Goal: Information Seeking & Learning: Learn about a topic

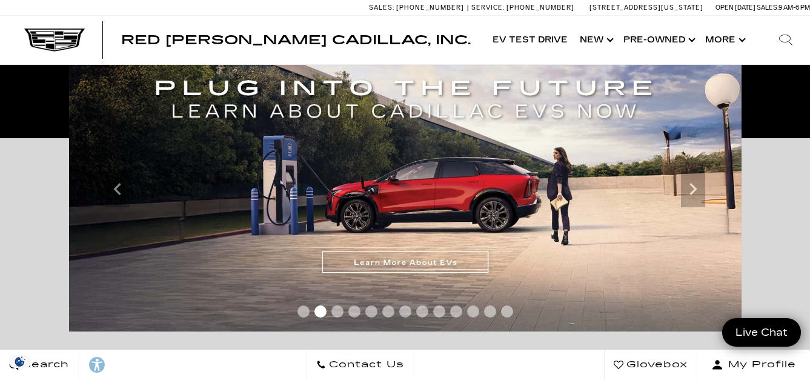
scroll to position [242, 0]
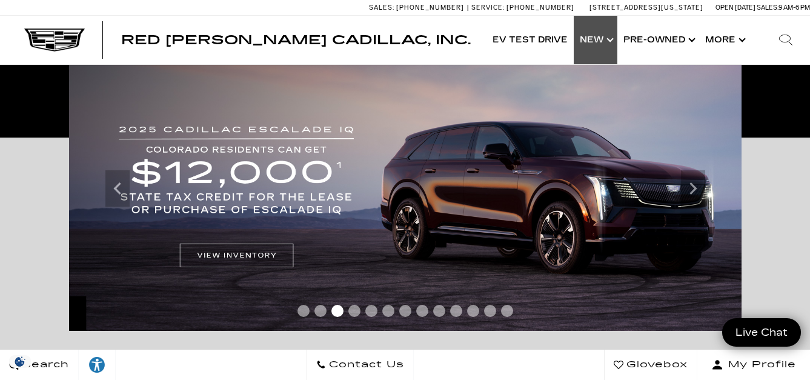
click at [593, 39] on link "Show New" at bounding box center [595, 40] width 44 height 48
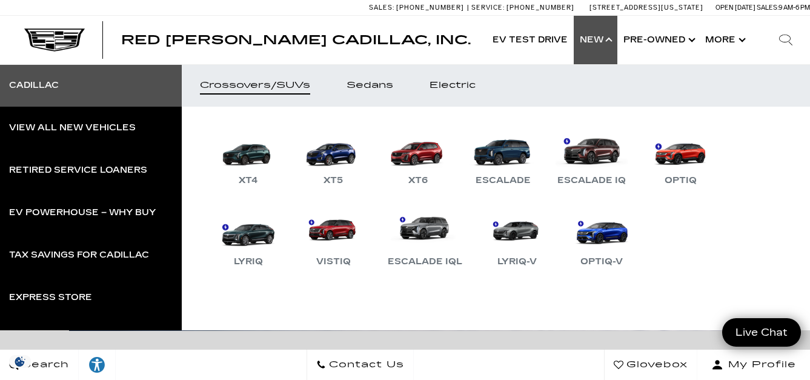
click at [72, 88] on link "Cadillac" at bounding box center [91, 85] width 182 height 42
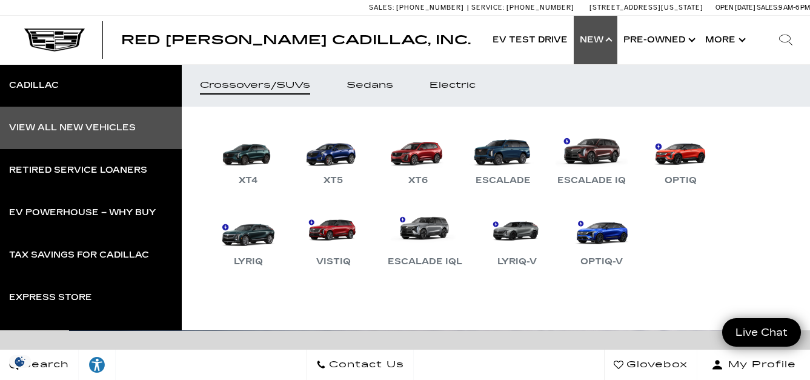
click at [93, 131] on div "View All New Vehicles" at bounding box center [72, 128] width 127 height 8
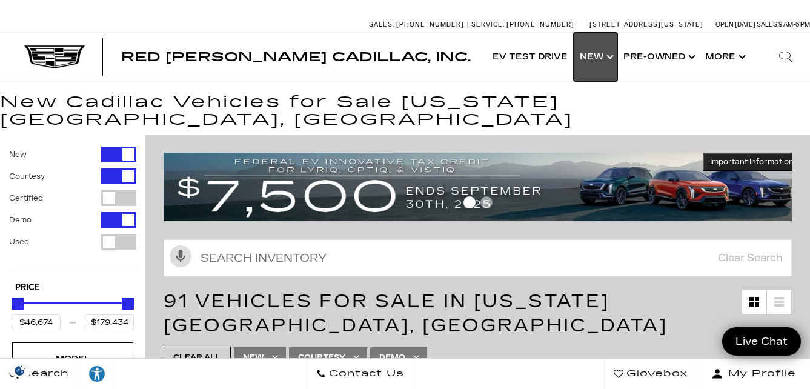
click at [604, 57] on link "Show New" at bounding box center [595, 57] width 44 height 48
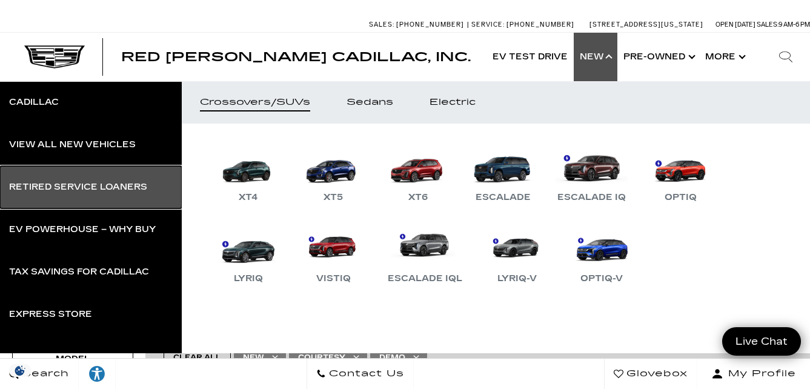
click at [117, 193] on link "Retired Service Loaners" at bounding box center [91, 187] width 182 height 42
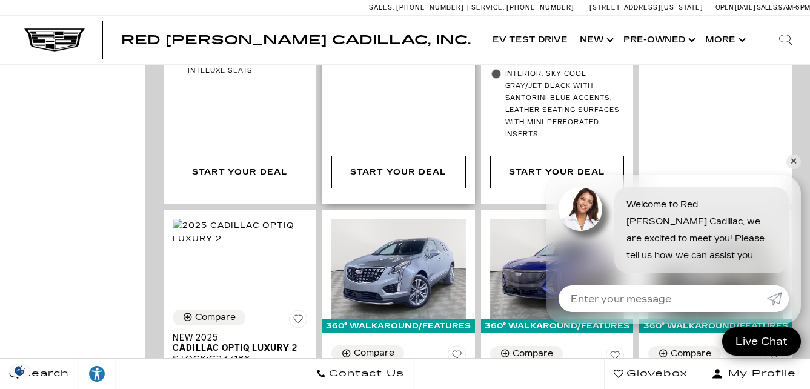
scroll to position [787, 0]
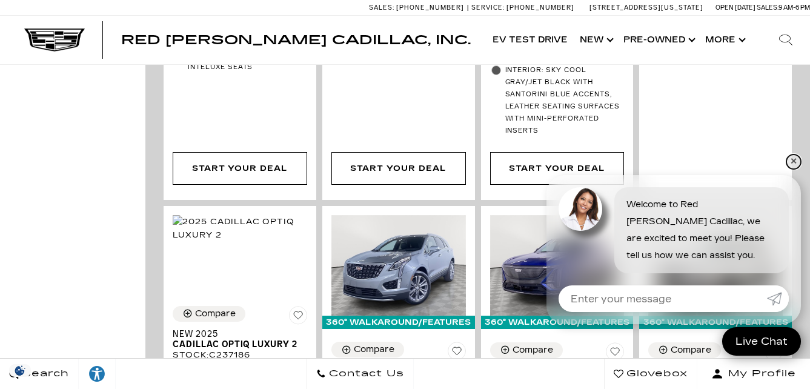
click at [793, 157] on link "✕" at bounding box center [793, 161] width 15 height 15
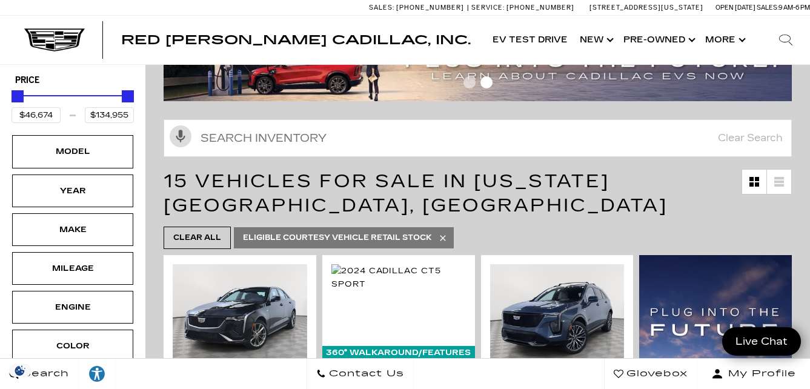
scroll to position [121, 0]
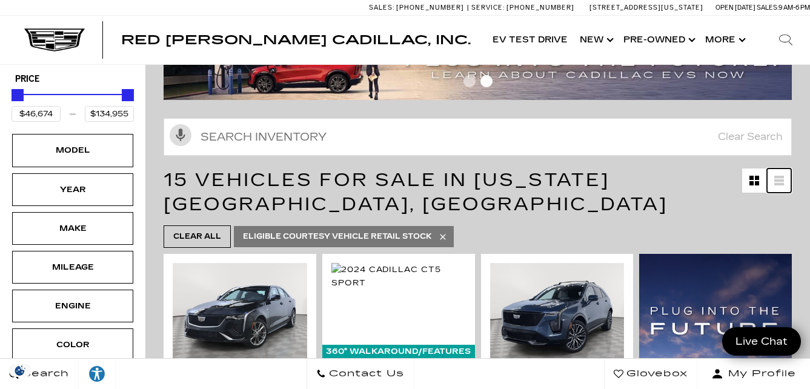
click at [784, 177] on icon at bounding box center [779, 177] width 10 height 2
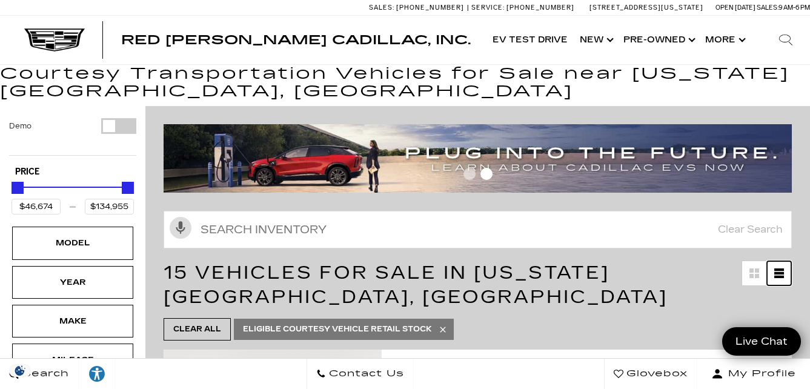
scroll to position [0, 0]
